Goal: Check status

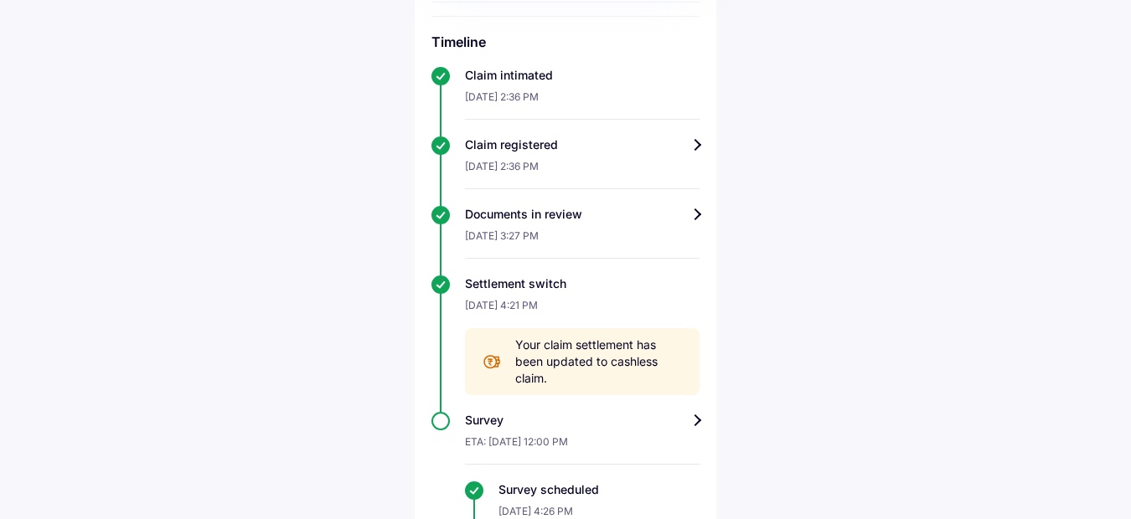
scroll to position [595, 0]
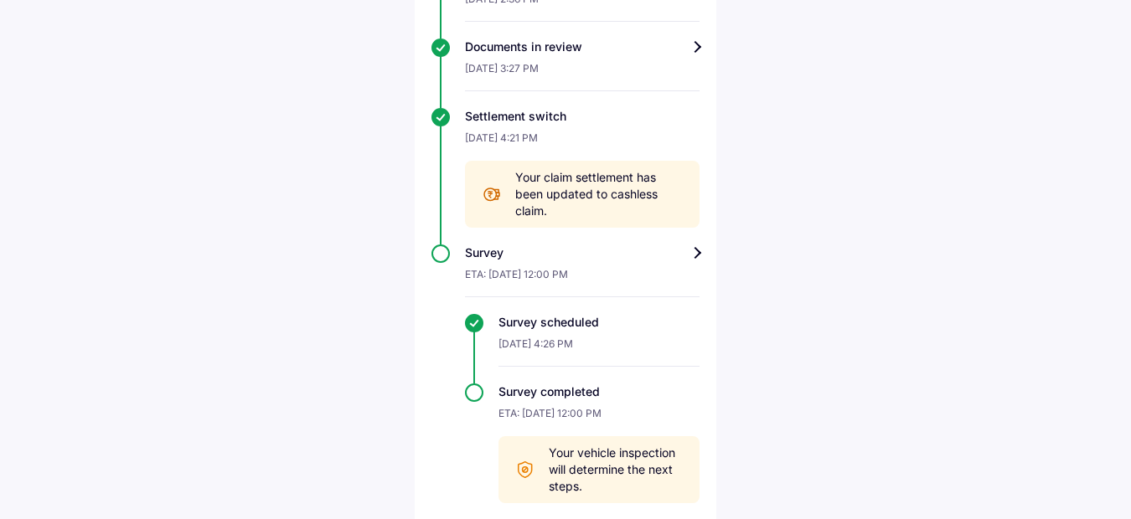
click at [514, 161] on div "Your claim settlement has been updated to cashless claim." at bounding box center [582, 194] width 235 height 67
drag, startPoint x: 516, startPoint y: 157, endPoint x: 555, endPoint y: 183, distance: 46.5
click at [555, 183] on span "Your claim settlement has been updated to cashless claim." at bounding box center [599, 194] width 168 height 50
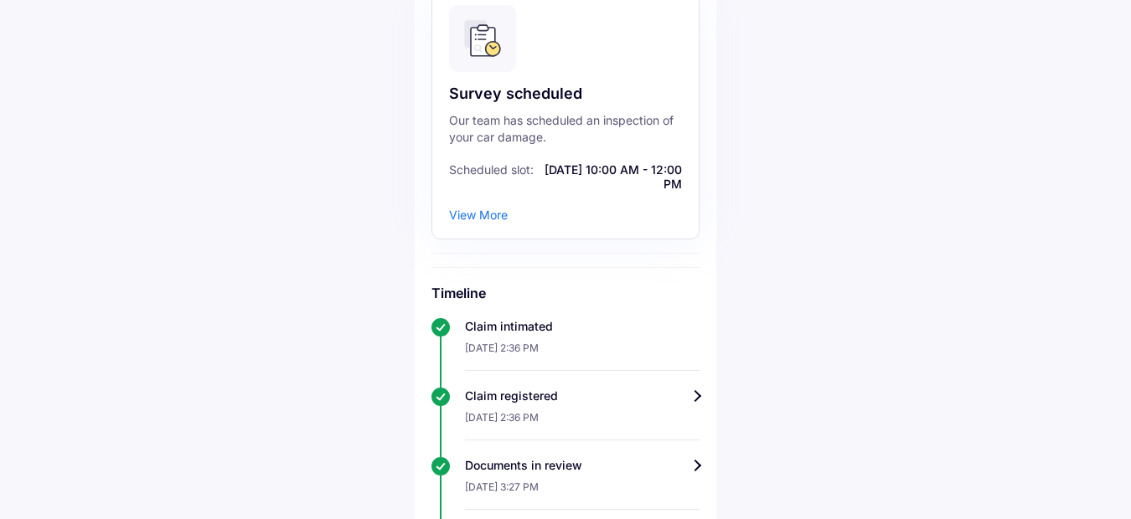
scroll to position [0, 0]
